Goal: Answer question/provide support

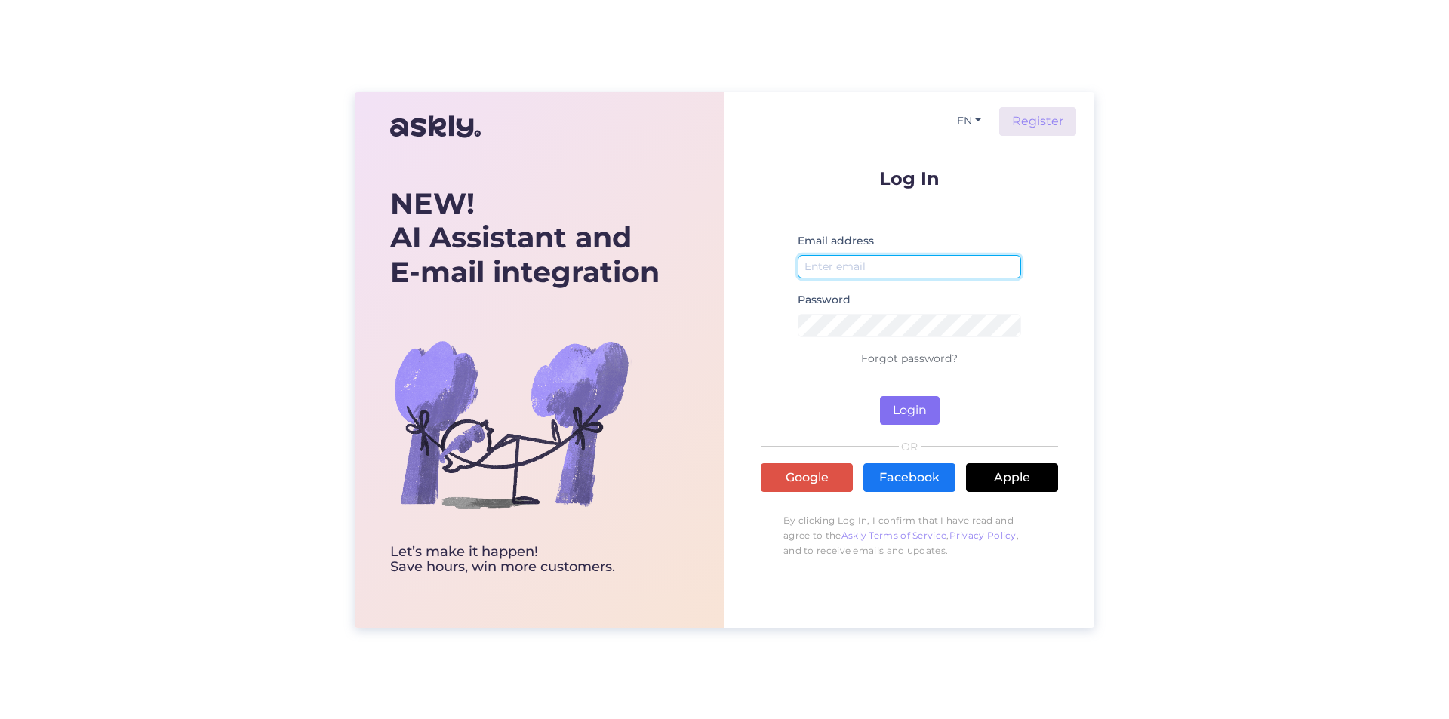
type input "[EMAIL_ADDRESS][DOMAIN_NAME]"
click at [917, 408] on button "Login" at bounding box center [910, 410] width 60 height 29
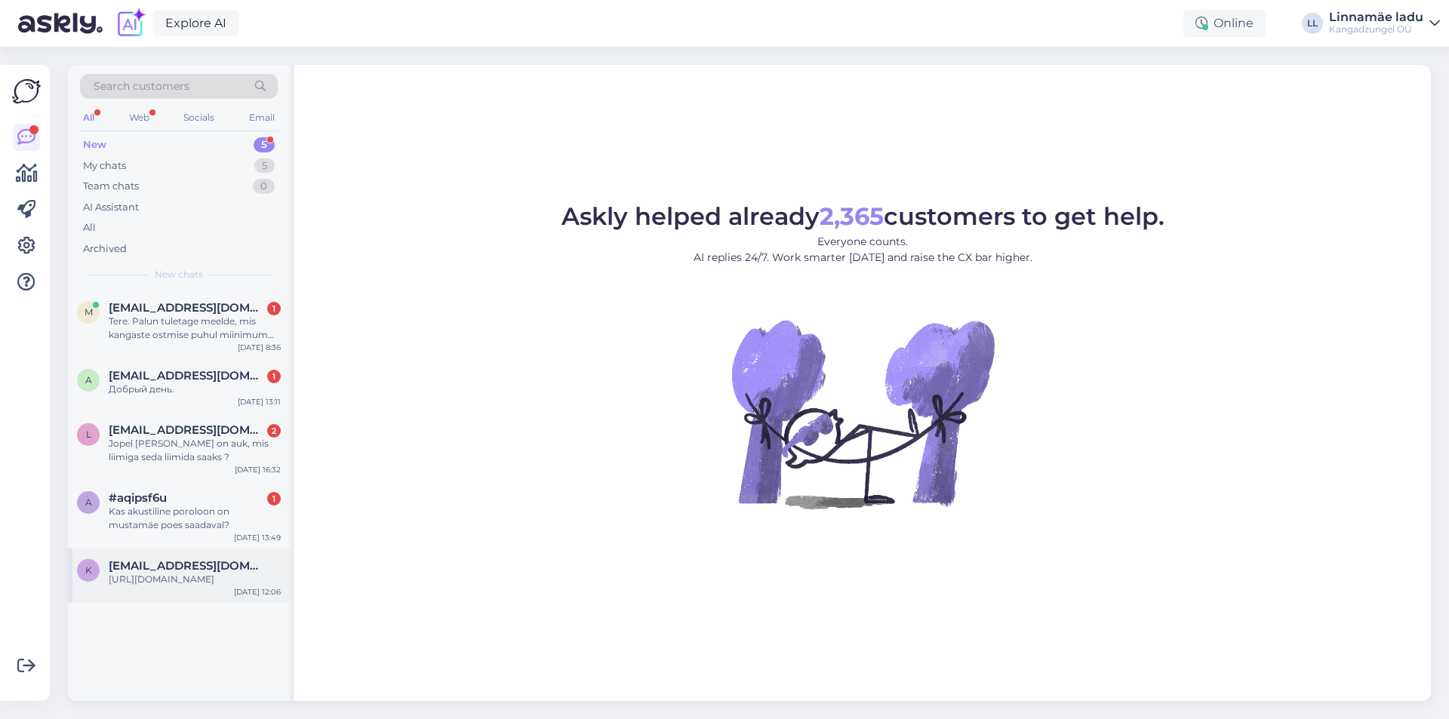
click at [152, 578] on div "[URL][DOMAIN_NAME]" at bounding box center [195, 580] width 172 height 14
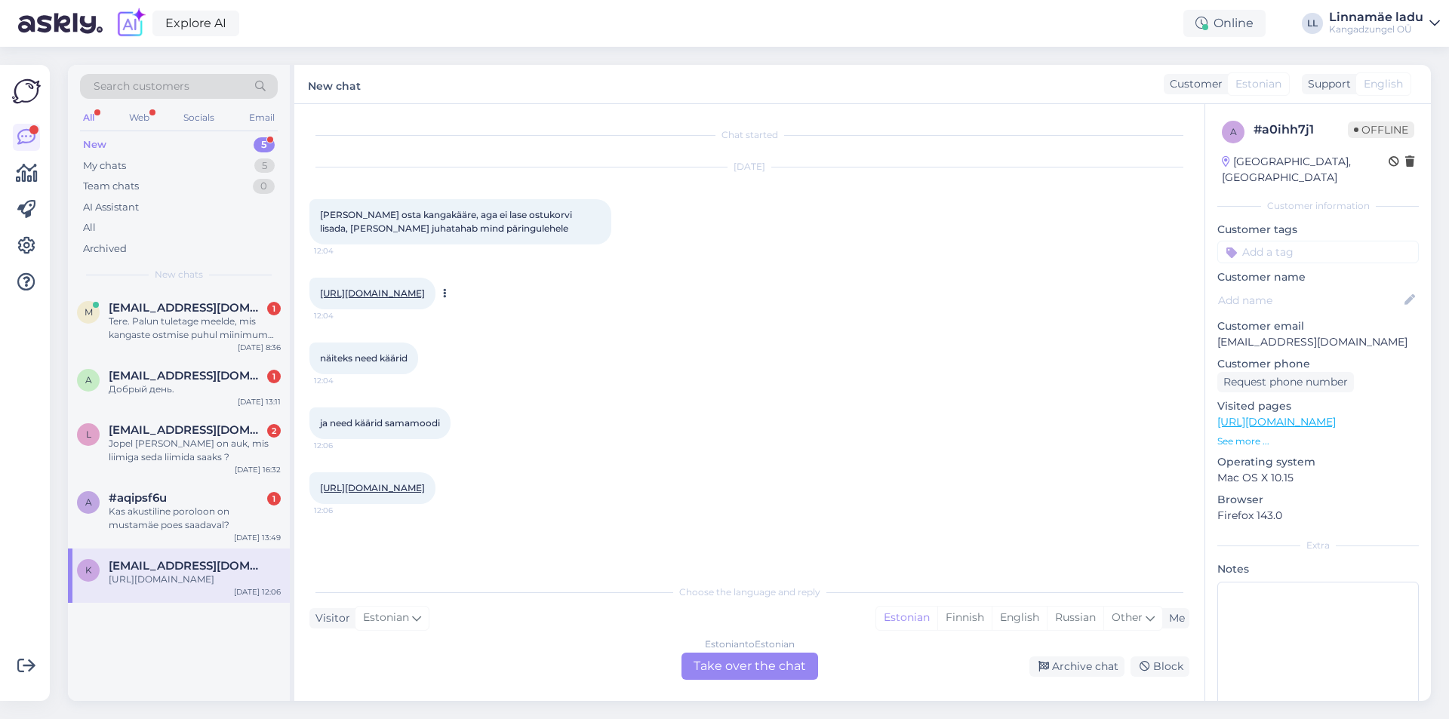
click at [425, 297] on link "[URL][DOMAIN_NAME]" at bounding box center [372, 293] width 105 height 11
click at [425, 494] on link "[URL][DOMAIN_NAME]" at bounding box center [372, 487] width 105 height 11
click at [745, 663] on div "Estonian to Estonian Take over the chat" at bounding box center [749, 666] width 137 height 27
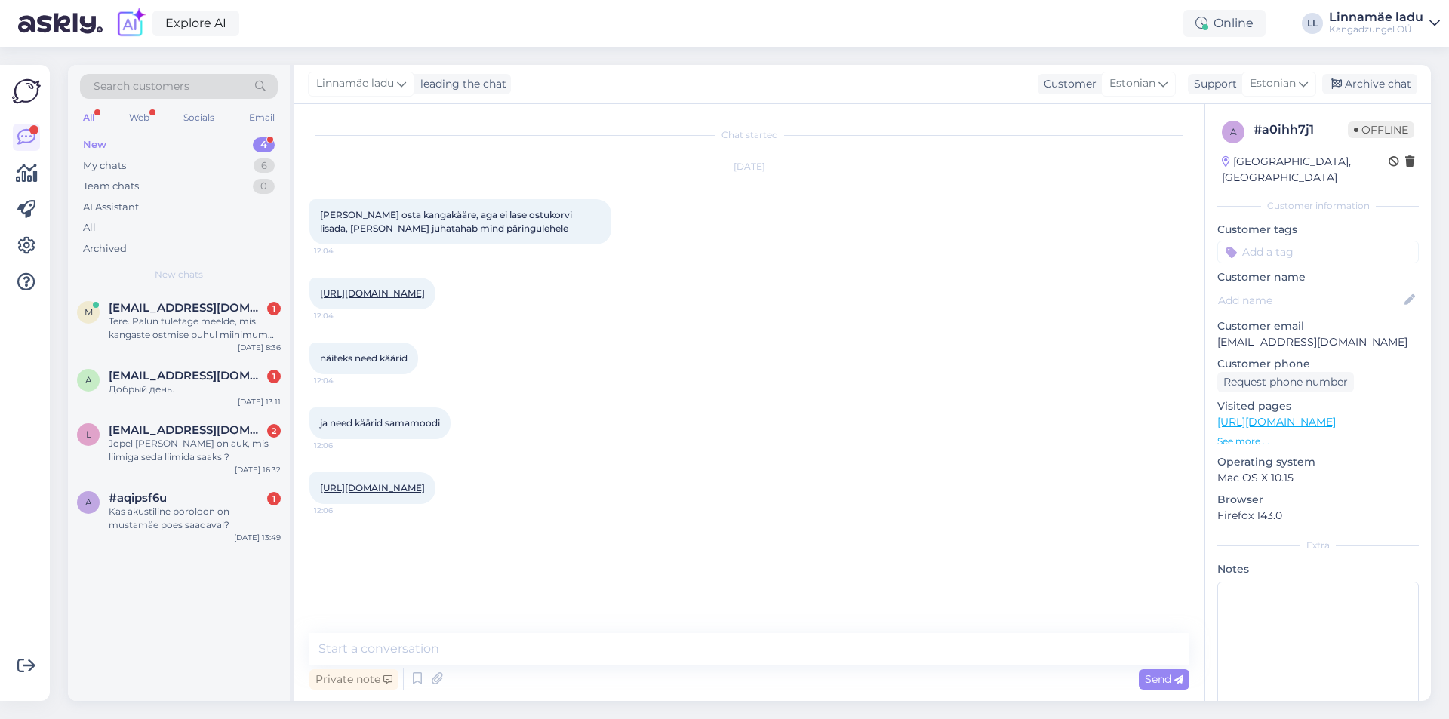
click at [613, 629] on div "Chat started [DATE] Tere sooviks osta kangakääre, aga ei lase ostukorvi lisada,…" at bounding box center [749, 402] width 910 height 597
click at [611, 643] on textarea at bounding box center [749, 649] width 880 height 32
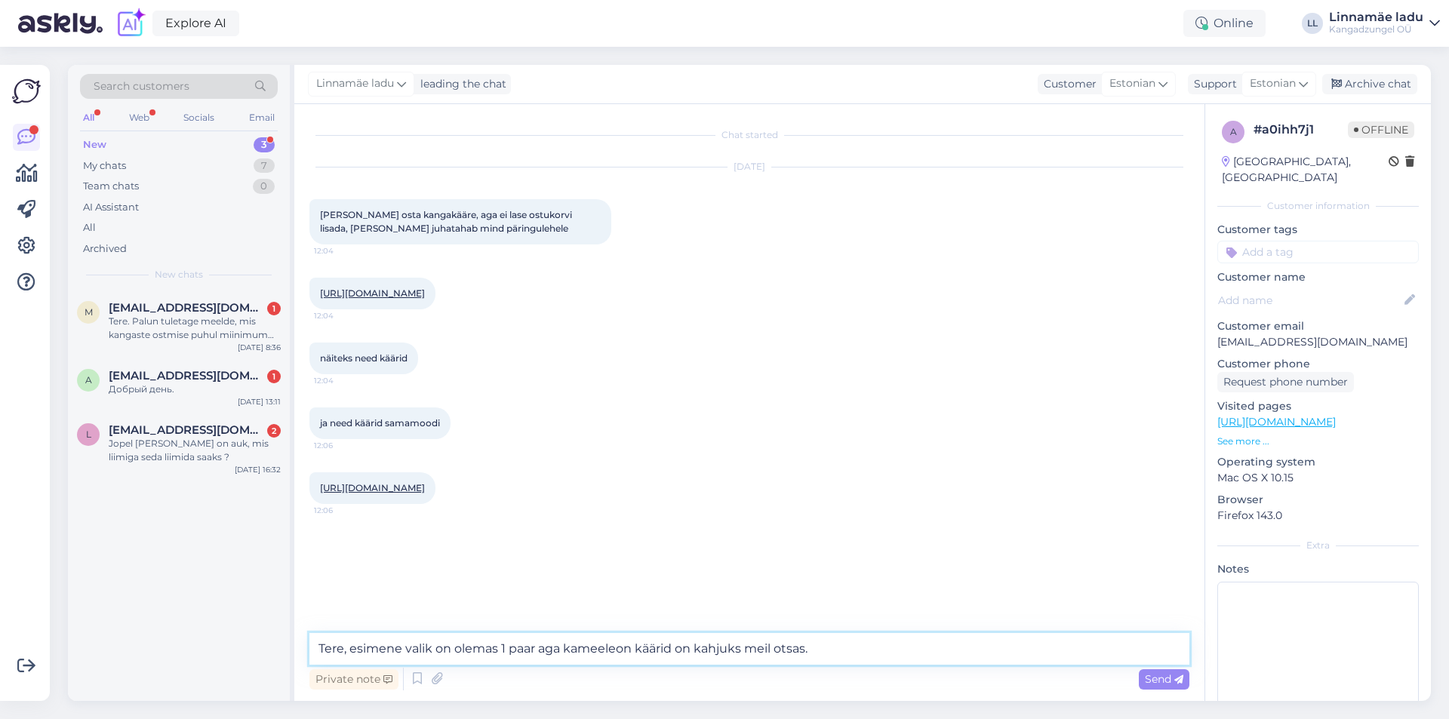
type textarea "Tere, esimene valik on olemas 1 paar aga kameeleon käärid on kahjuks meil otsas."
